Goal: Transaction & Acquisition: Purchase product/service

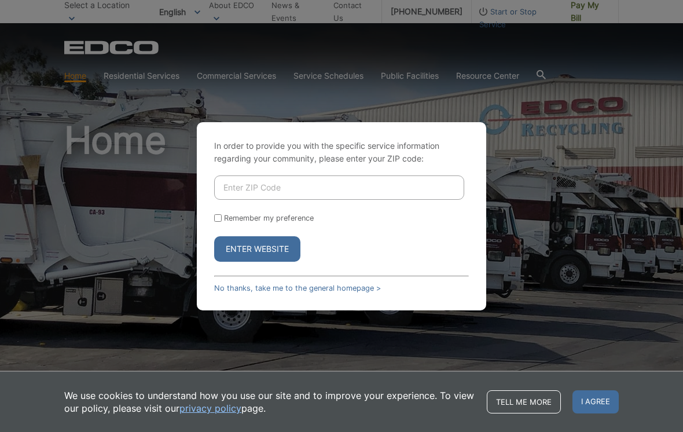
click at [406, 193] on input "Enter ZIP Code" at bounding box center [339, 187] width 250 height 24
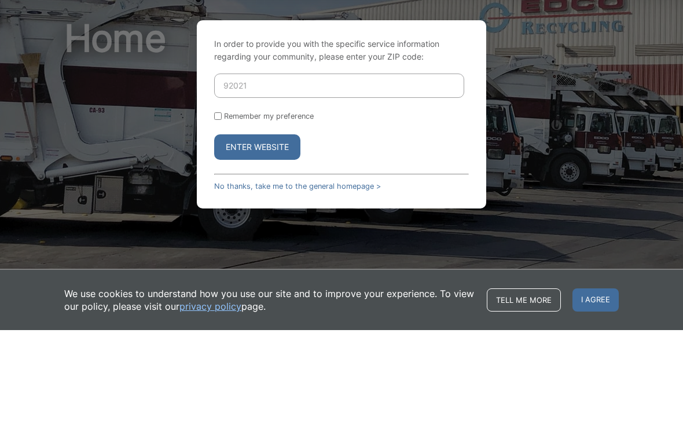
type input "92021"
click at [285, 236] on button "Enter Website" at bounding box center [257, 248] width 86 height 25
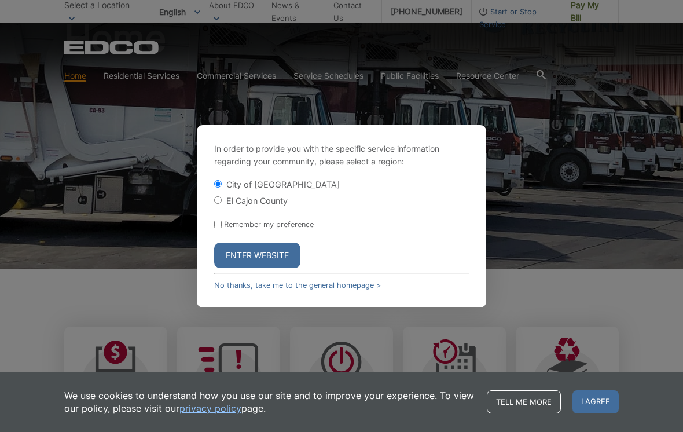
click at [283, 253] on button "Enter Website" at bounding box center [257, 254] width 86 height 25
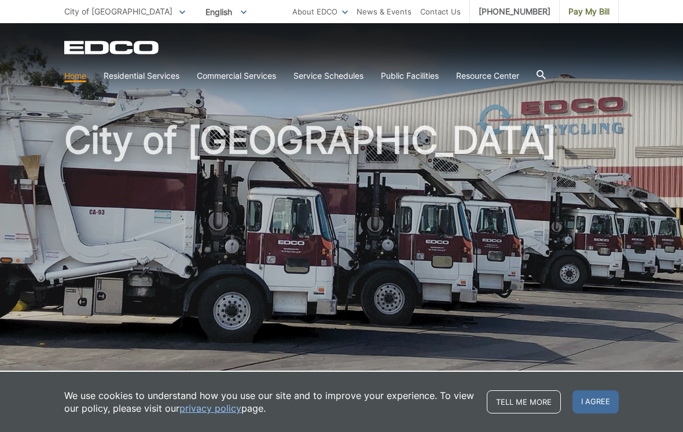
click at [593, 6] on span "Pay My Bill" at bounding box center [588, 11] width 41 height 13
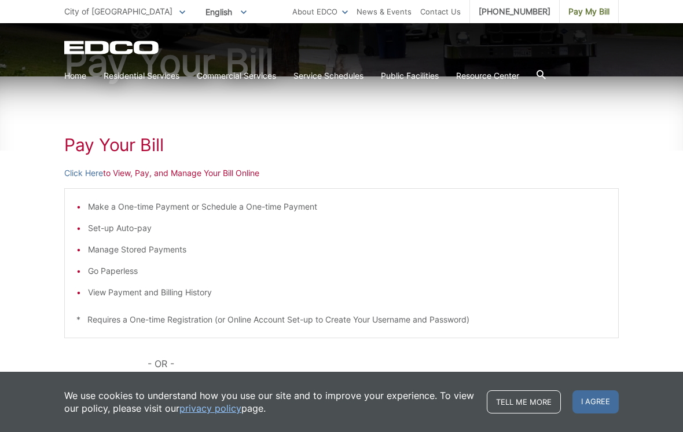
scroll to position [119, 0]
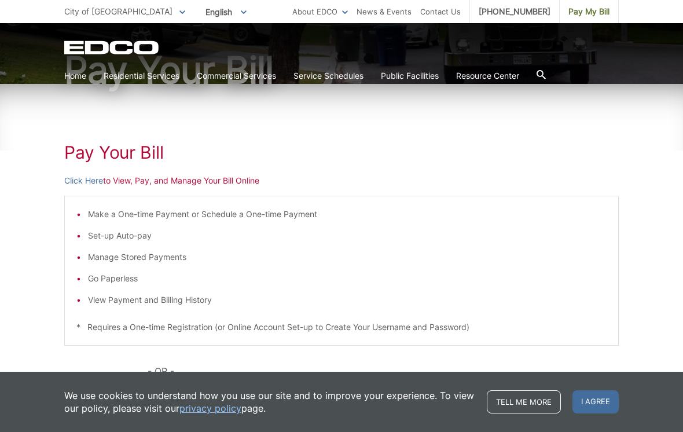
click at [92, 185] on link "Click Here" at bounding box center [83, 180] width 39 height 13
